Goal: Task Accomplishment & Management: Manage account settings

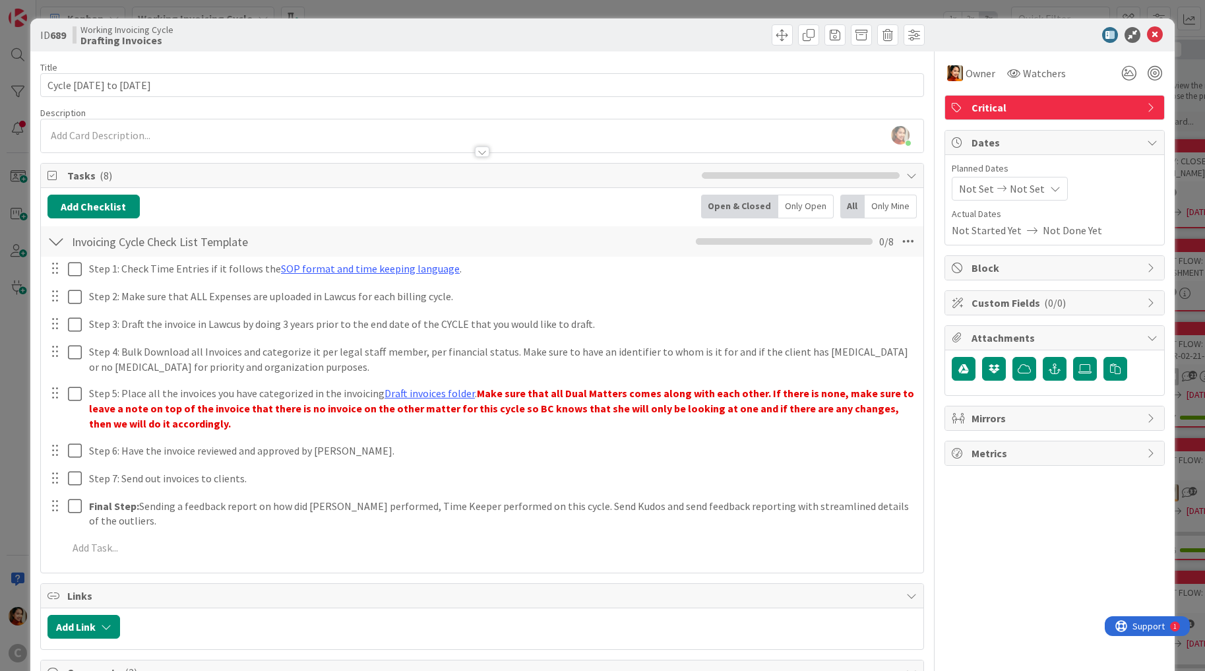
click at [63, 173] on div "Tasks ( 8 )" at bounding box center [482, 176] width 883 height 24
click at [507, 179] on div "Tasks ( 8 )" at bounding box center [482, 176] width 883 height 24
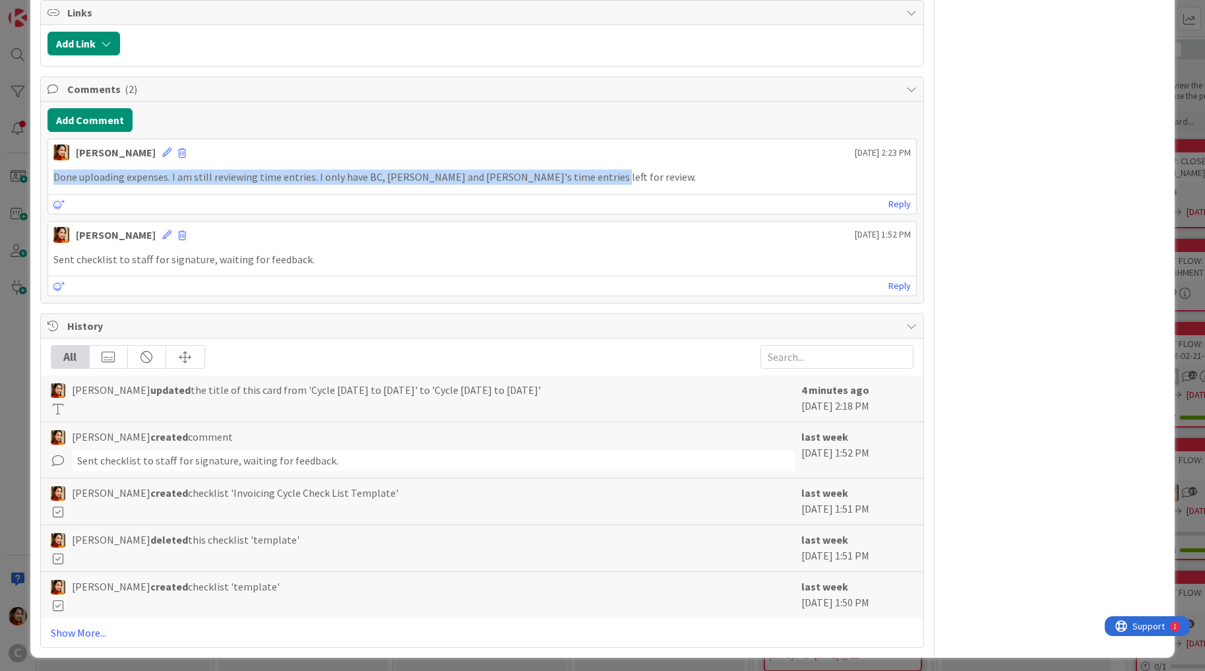
drag, startPoint x: 100, startPoint y: 171, endPoint x: 580, endPoint y: 168, distance: 480.2
click at [580, 170] on p "Done uploading expenses. I am still reviewing time entries. I only have BC, [PE…" at bounding box center [482, 177] width 858 height 15
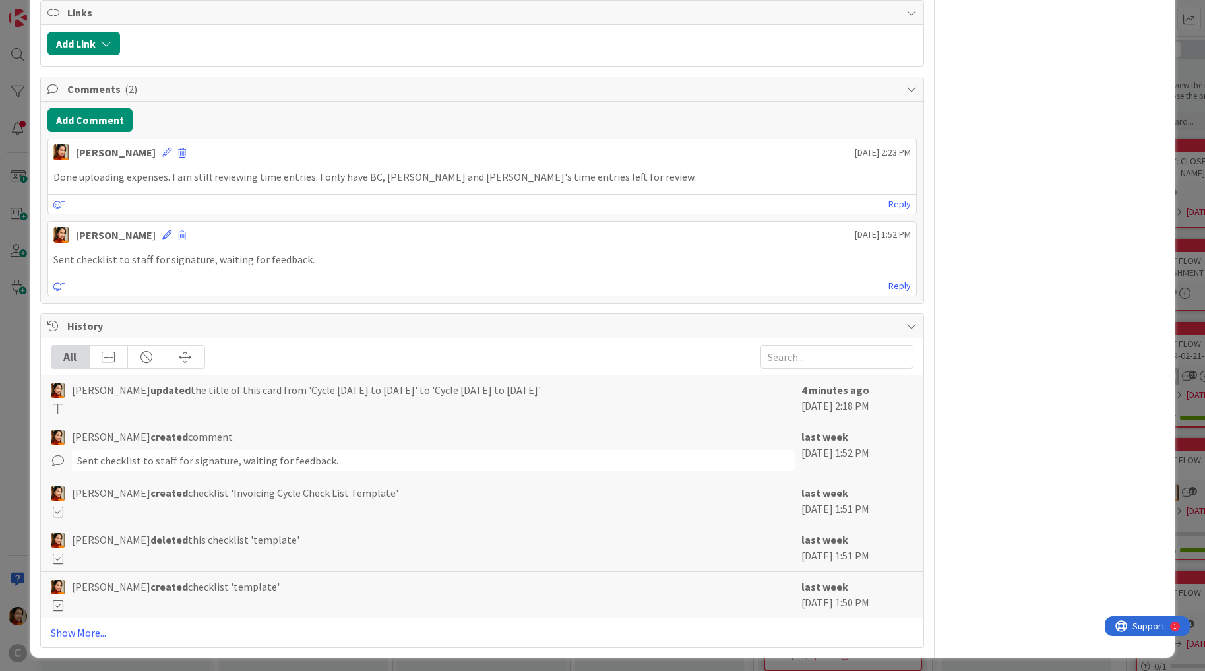
click at [16, 288] on div "ID 689 Working Invoicing Cycle Drafting Invoices Title 21 / 128 Cycle [DATE] to…" at bounding box center [602, 335] width 1205 height 671
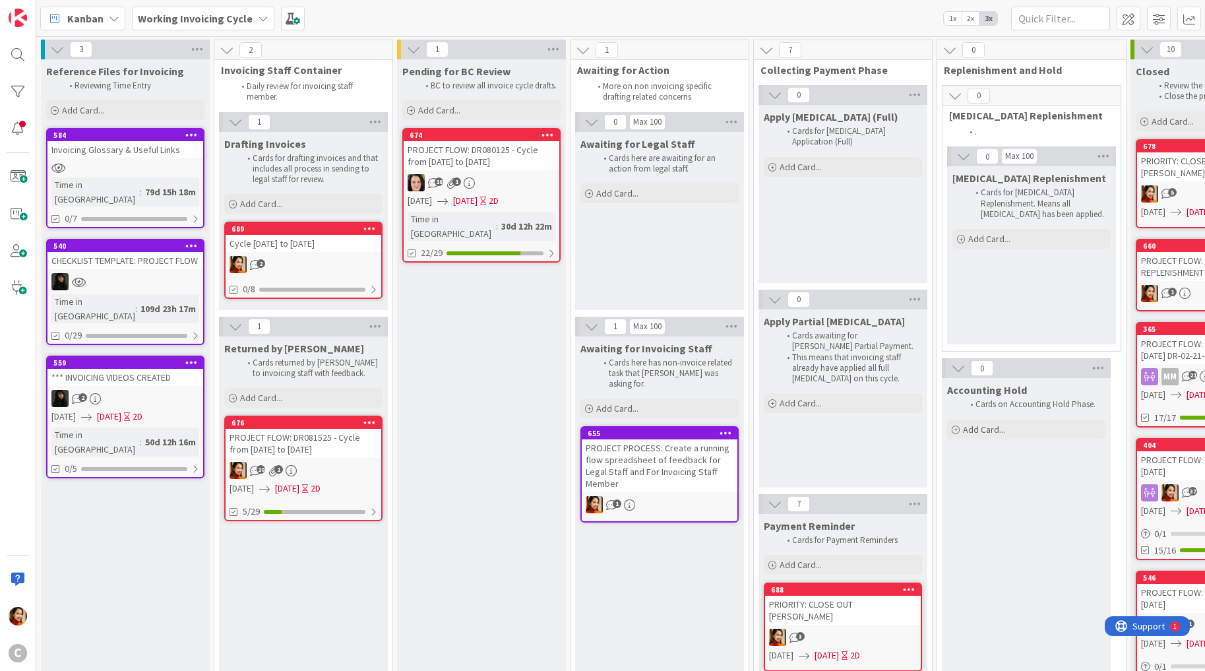
click at [493, 164] on div "PROJECT FLOW: DR080125 - Cycle from [DATE] to [DATE]" at bounding box center [482, 155] width 156 height 29
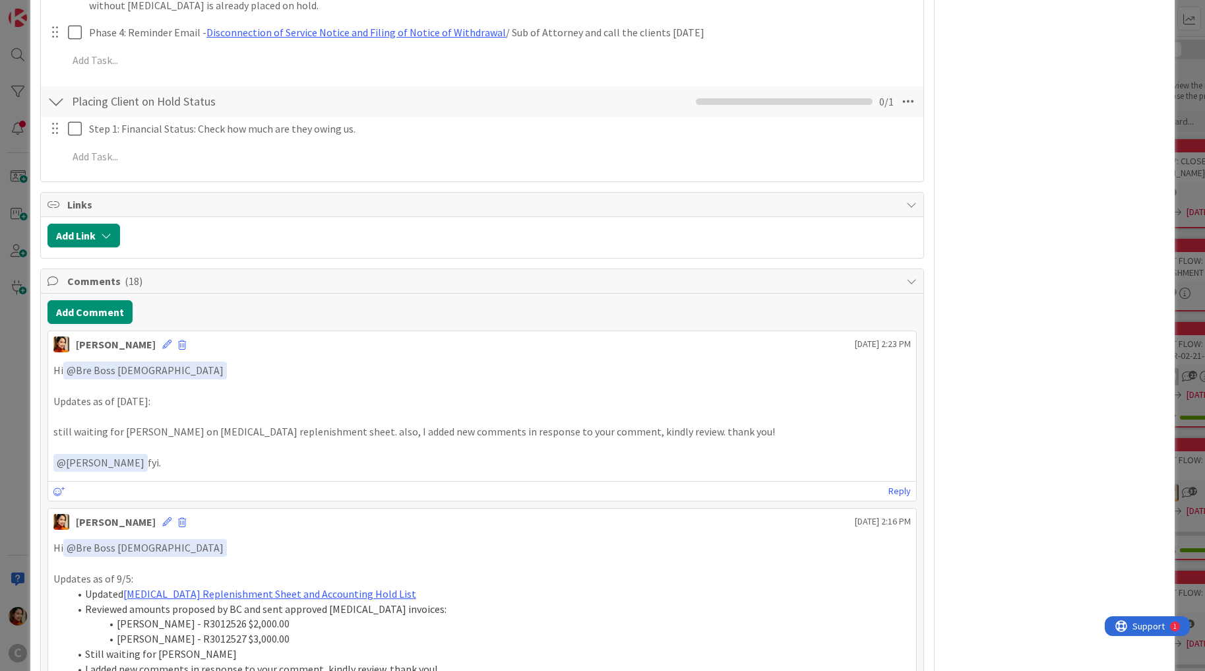
scroll to position [861, 0]
click at [55, 422] on p "still waiting for [PERSON_NAME] on [MEDICAL_DATA] replenishment sheet. also, I …" at bounding box center [482, 429] width 858 height 15
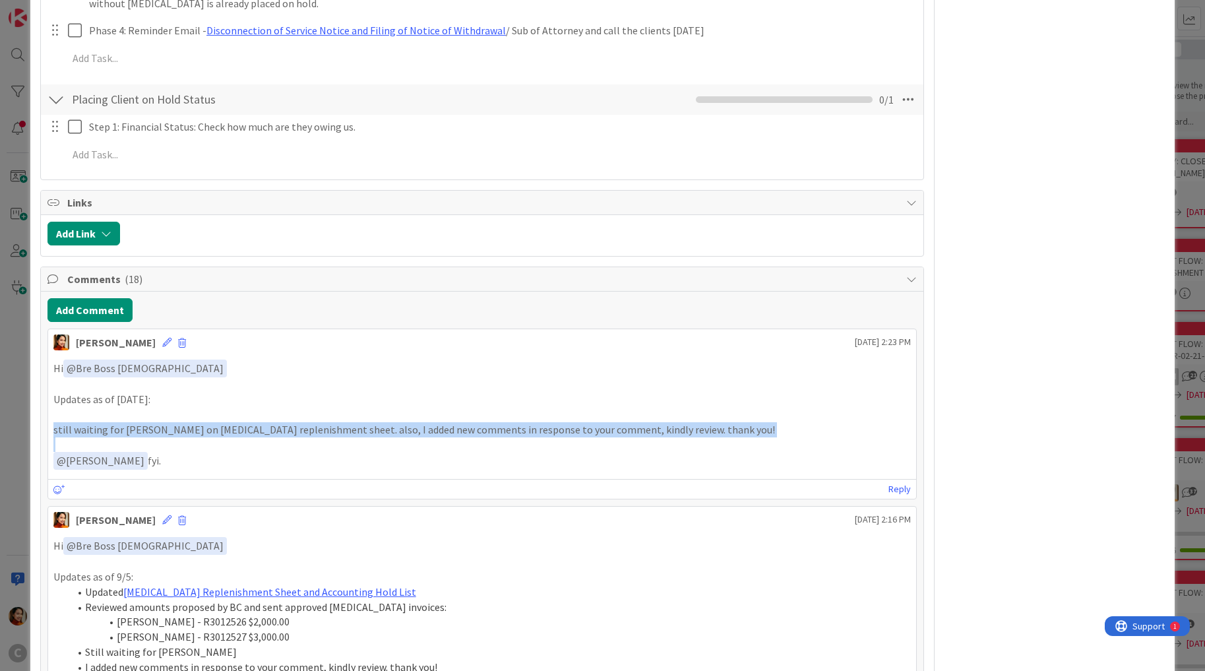
drag, startPoint x: 55, startPoint y: 410, endPoint x: 682, endPoint y: 416, distance: 626.6
click at [682, 422] on p "still waiting for [PERSON_NAME] on [MEDICAL_DATA] replenishment sheet. also, I …" at bounding box center [482, 429] width 858 height 15
copy p "still waiting for [PERSON_NAME] on [MEDICAL_DATA] replenishment sheet. also, I …"
click at [7, 105] on div "ID 674 Working Invoicing Cycle Pending for BC Review Title 59 / 128 PROJECT FLO…" at bounding box center [602, 335] width 1205 height 671
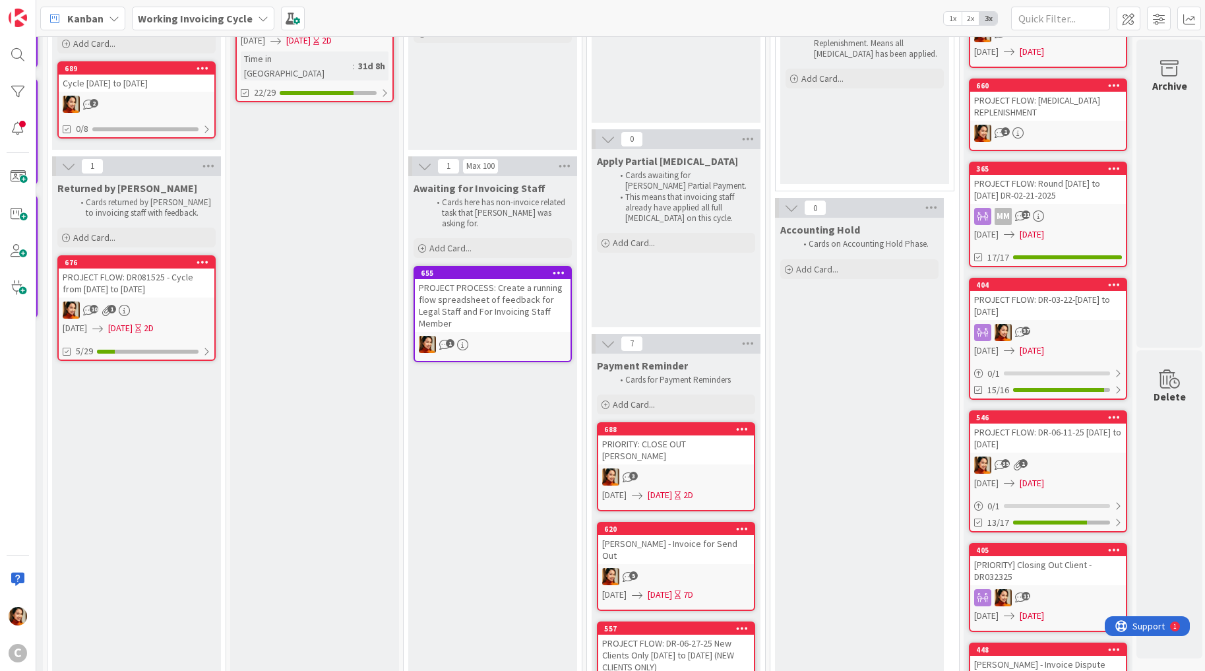
scroll to position [0, 167]
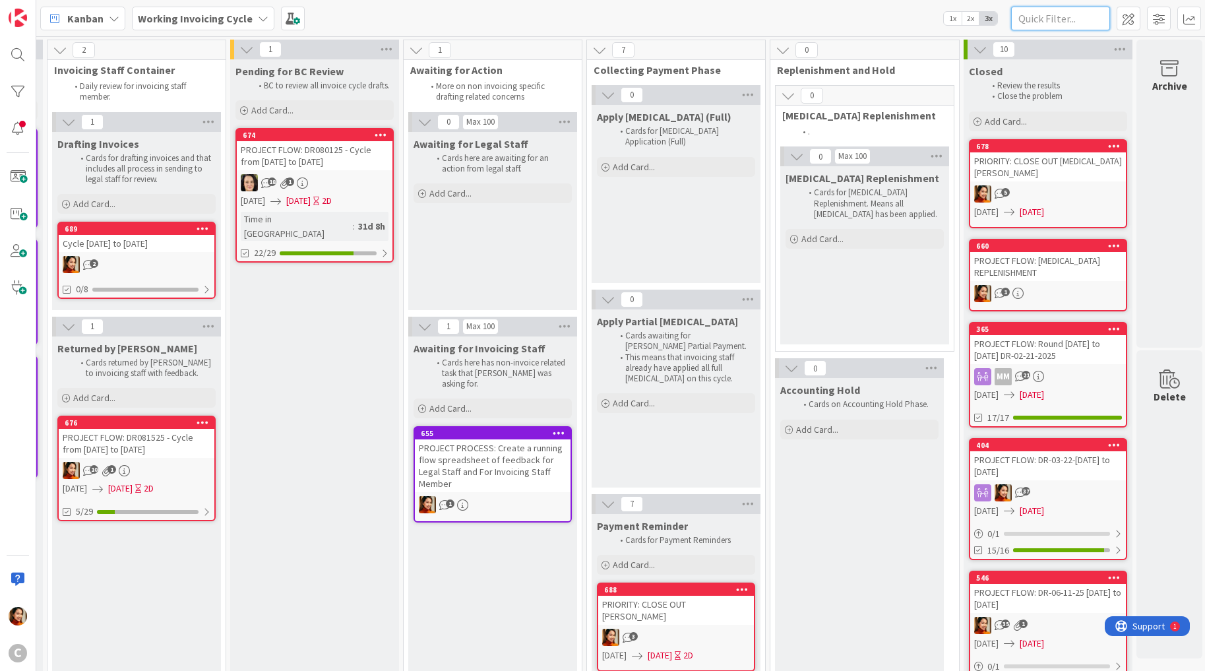
click at [1043, 15] on input "text" at bounding box center [1060, 19] width 99 height 24
type input "schloss"
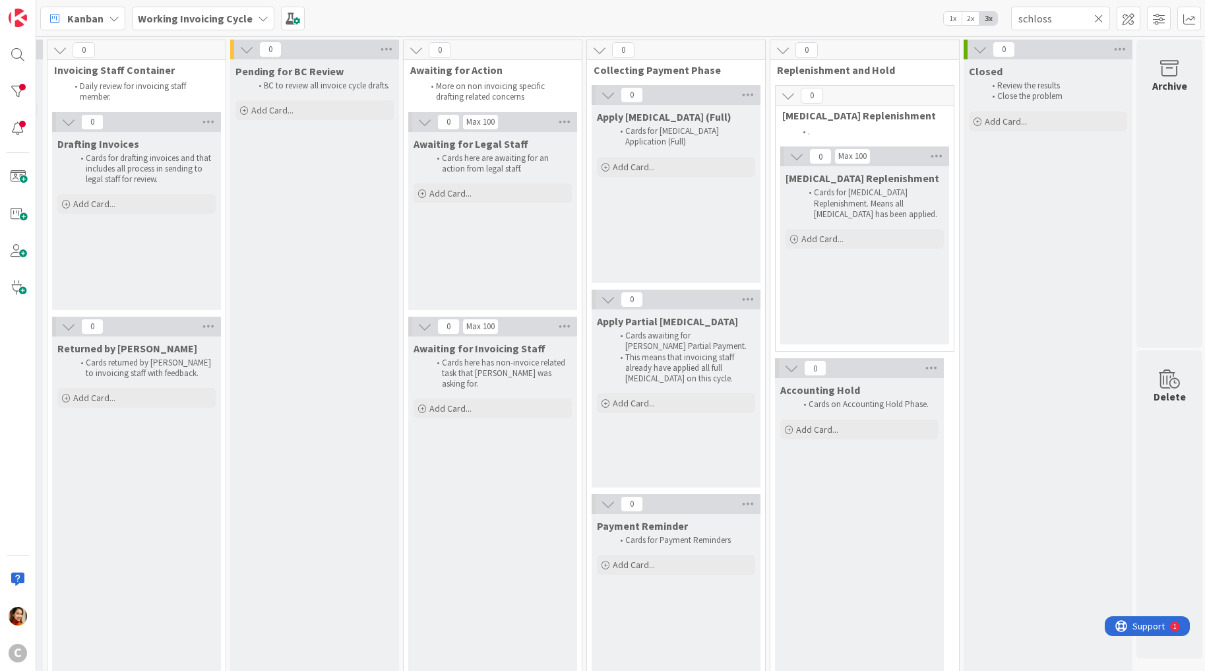
click at [1102, 16] on icon at bounding box center [1098, 19] width 9 height 12
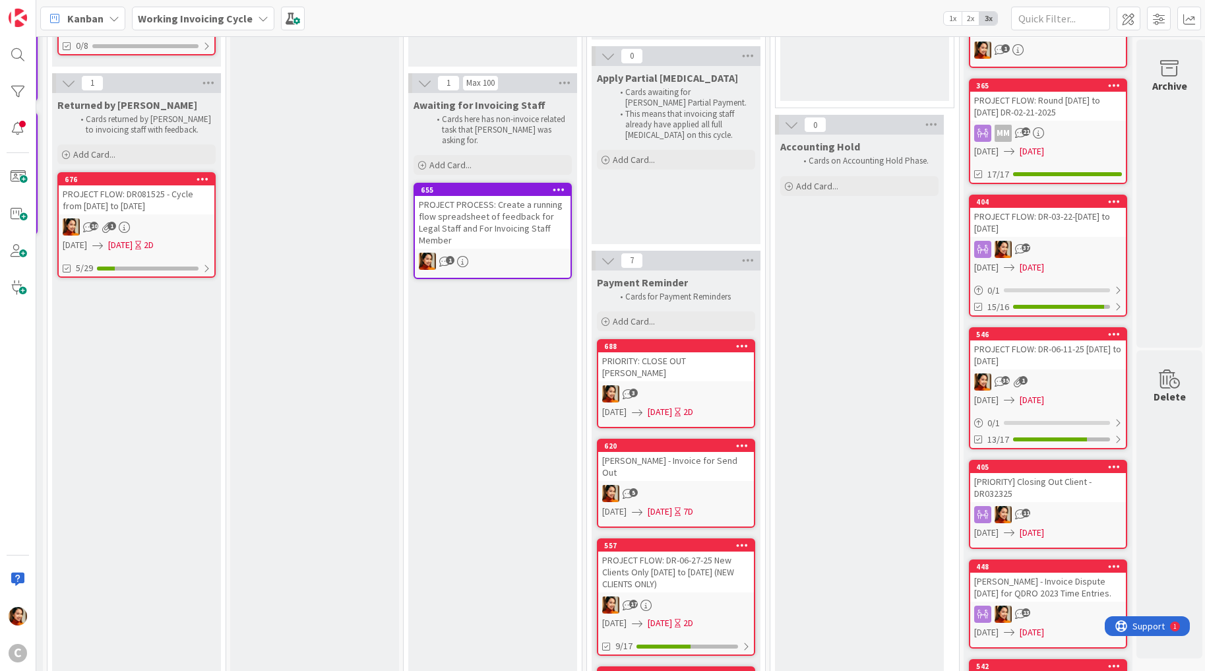
scroll to position [418, 167]
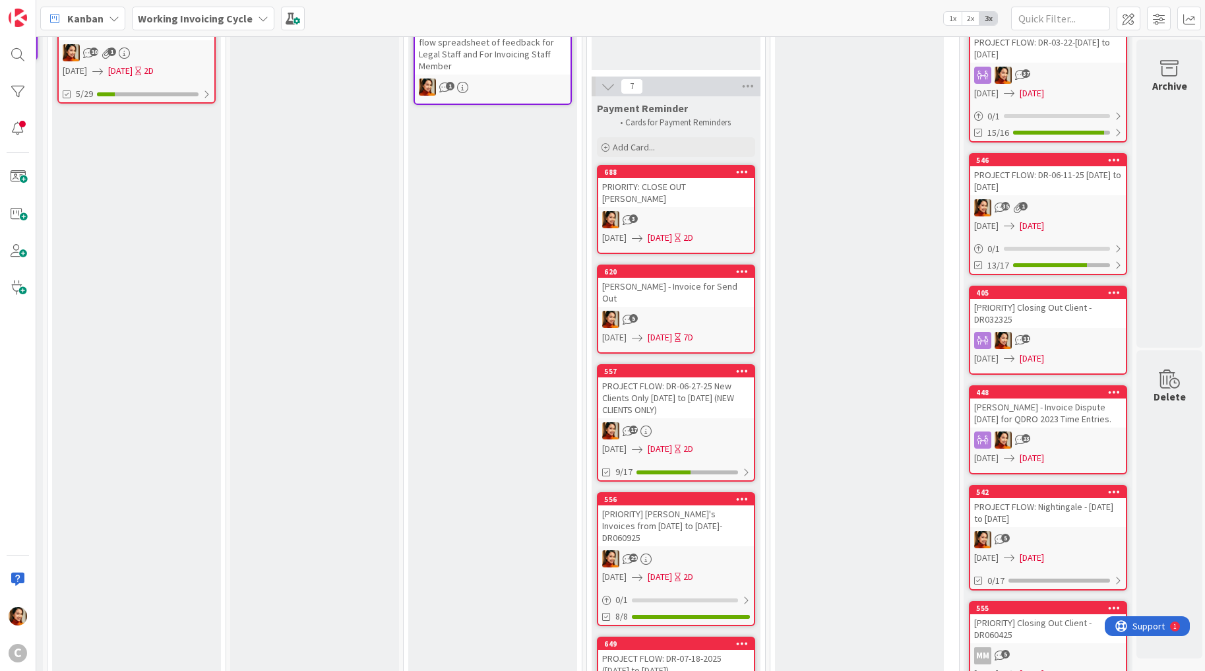
click at [1069, 303] on div "[PRIORITY] Closing Out Client - DR032325" at bounding box center [1048, 313] width 156 height 29
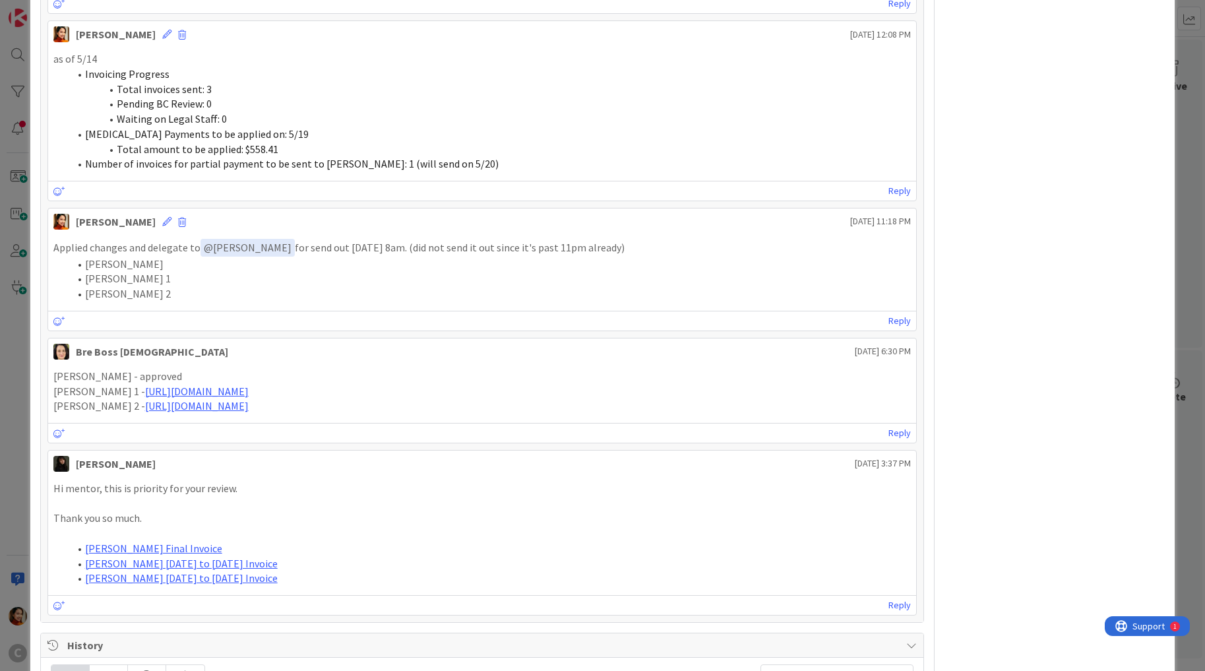
scroll to position [1863, 0]
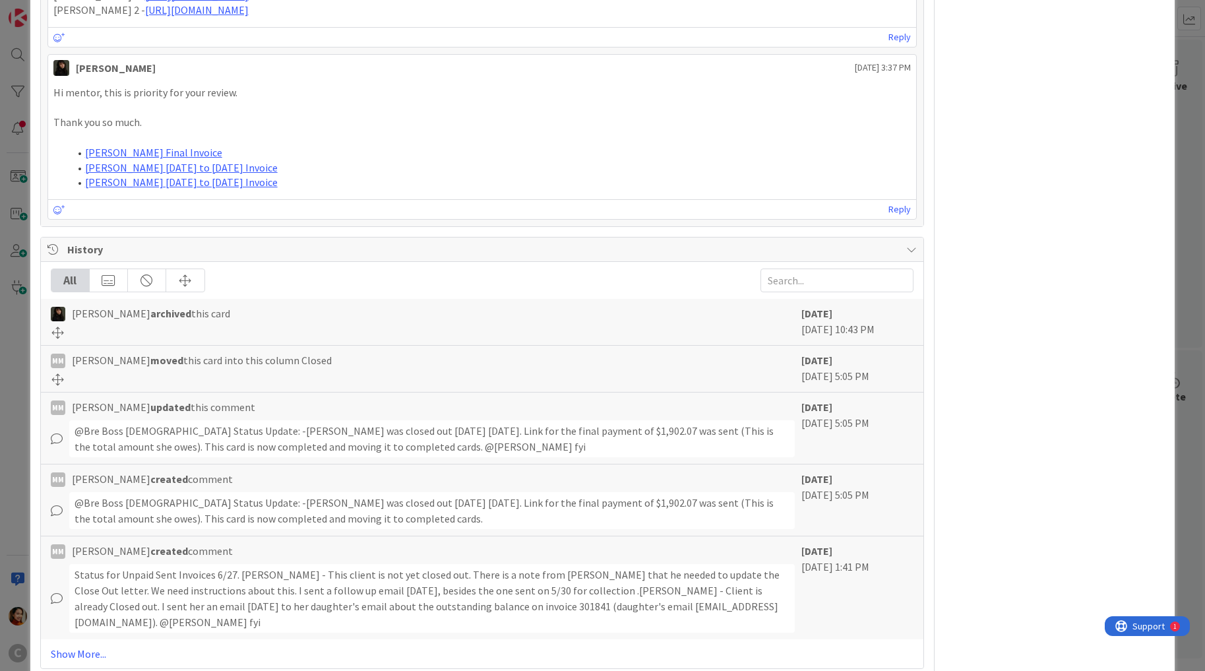
click at [16, 418] on div "ID 405 Working Invoicing Cycle Closed Title 40 / 128 [PRIORITY] Closing Out Cli…" at bounding box center [602, 335] width 1205 height 671
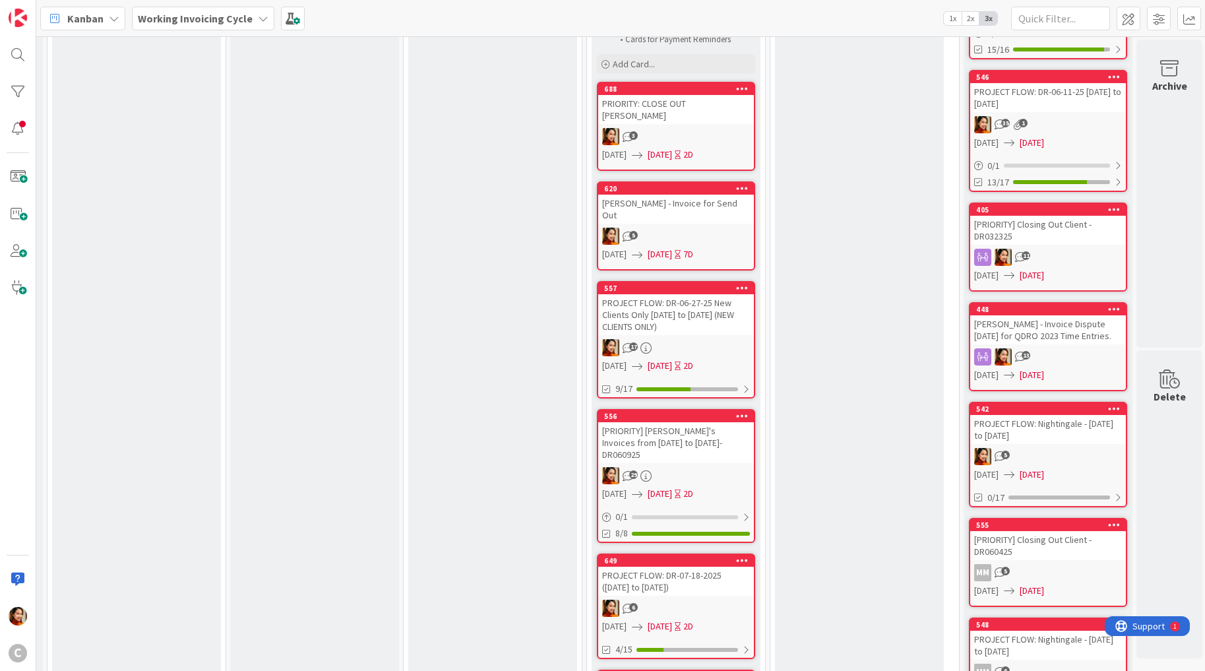
scroll to position [519, 167]
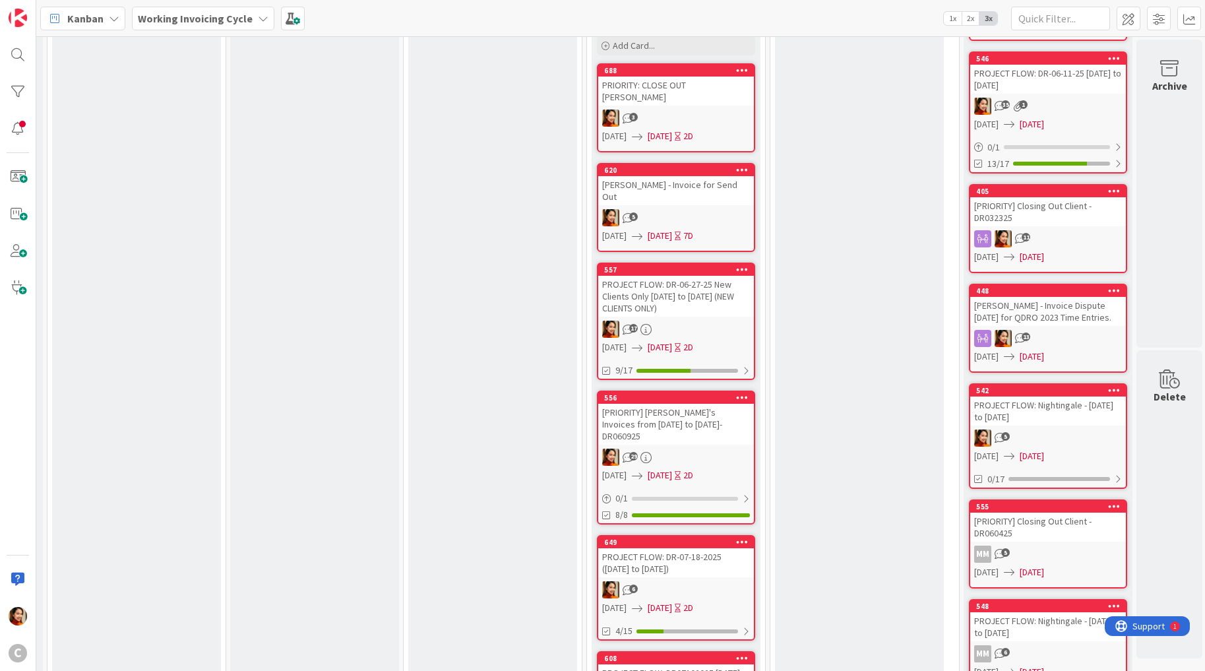
click at [1043, 532] on div "[PRIORITY] Closing Out Client - DR060425" at bounding box center [1048, 527] width 156 height 29
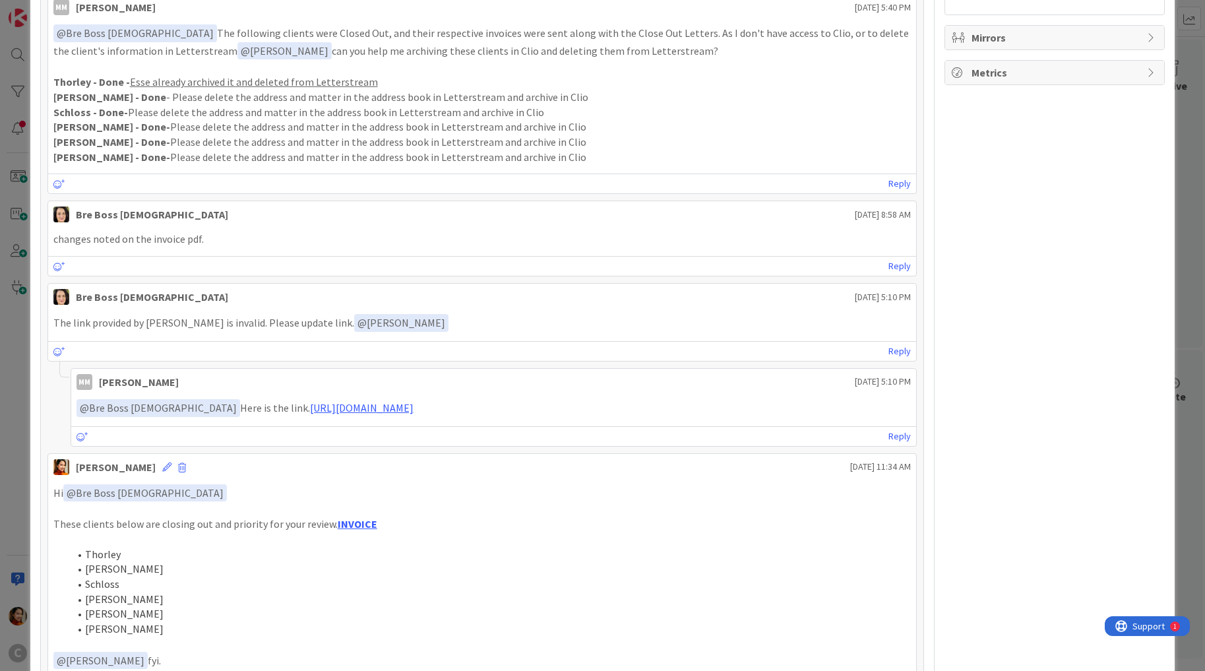
scroll to position [377, 0]
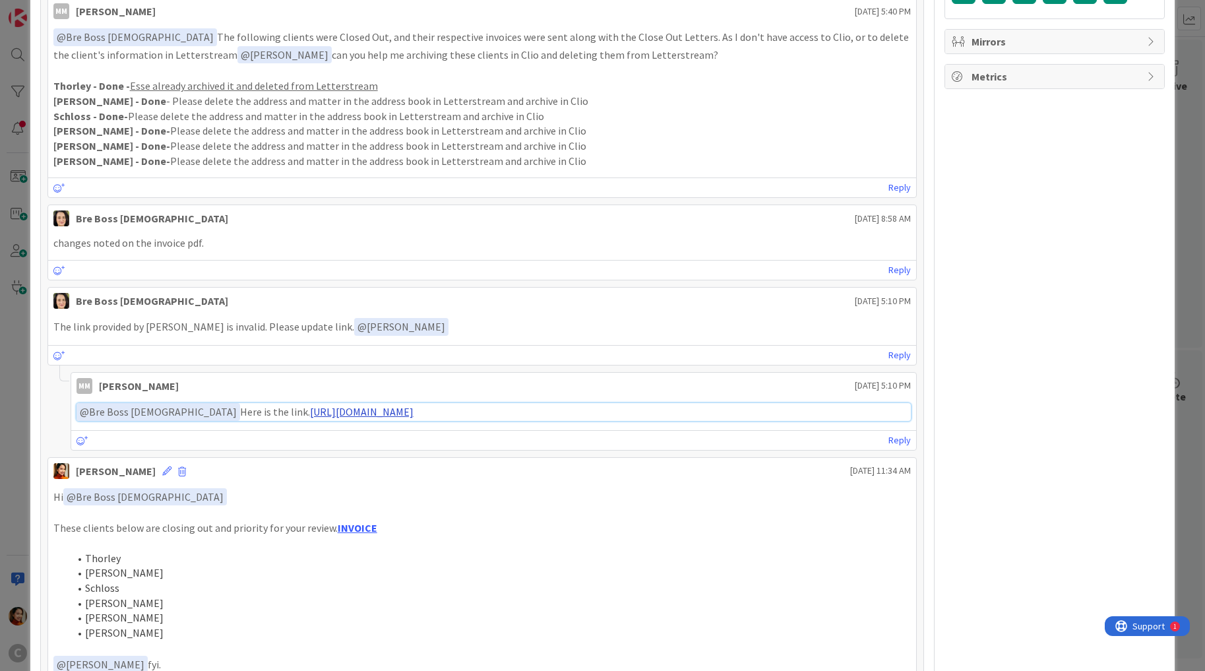
click at [310, 409] on link "[URL][DOMAIN_NAME]" at bounding box center [362, 411] width 104 height 13
